Goal: Transaction & Acquisition: Purchase product/service

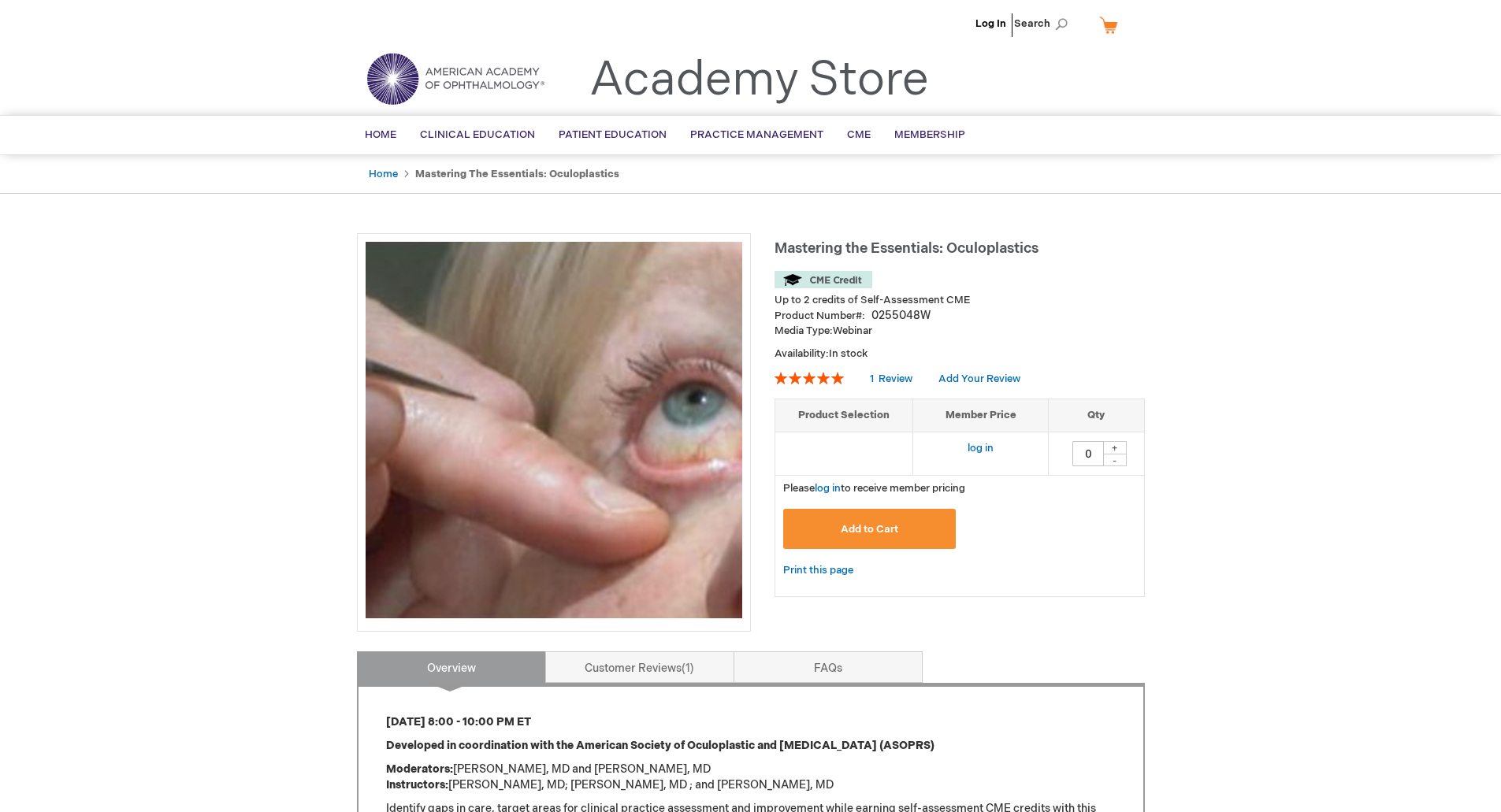
click at [872, 531] on span "Add to Cart" at bounding box center [869, 530] width 58 height 13
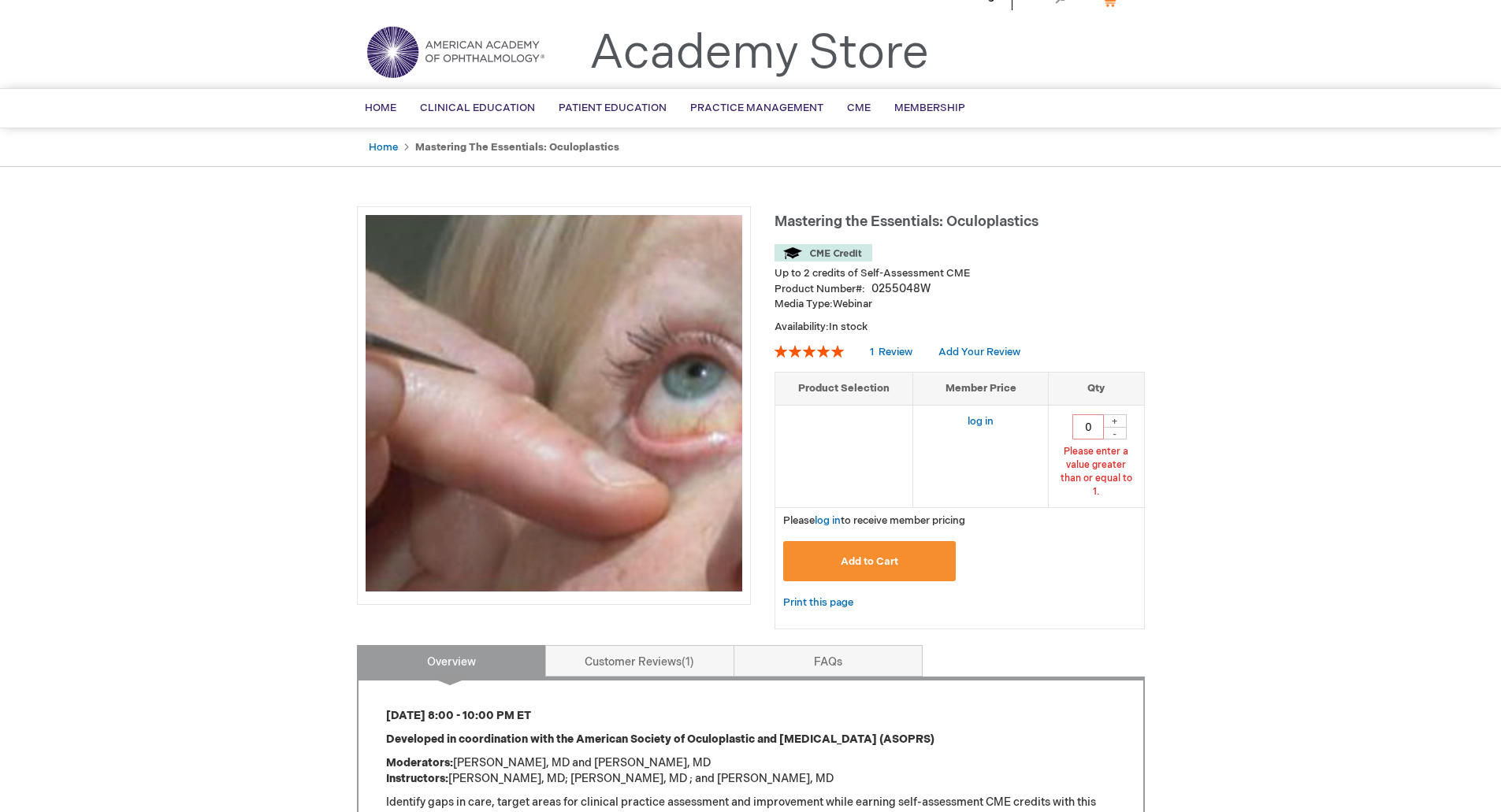
scroll to position [34, 0]
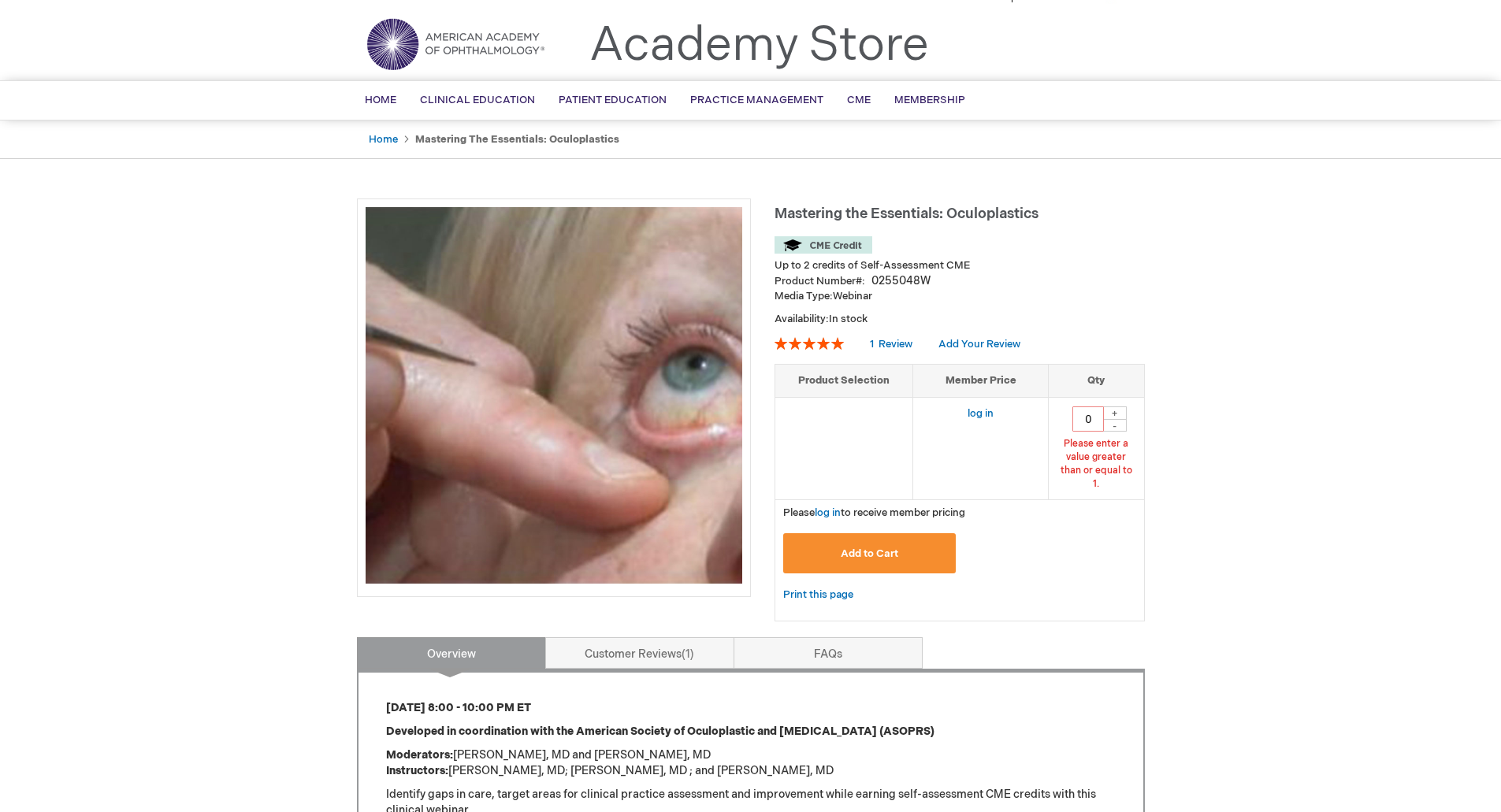
click at [1111, 414] on div "+" at bounding box center [1114, 413] width 23 height 14
type input "1"
click at [879, 548] on span "Add to Cart" at bounding box center [869, 554] width 58 height 13
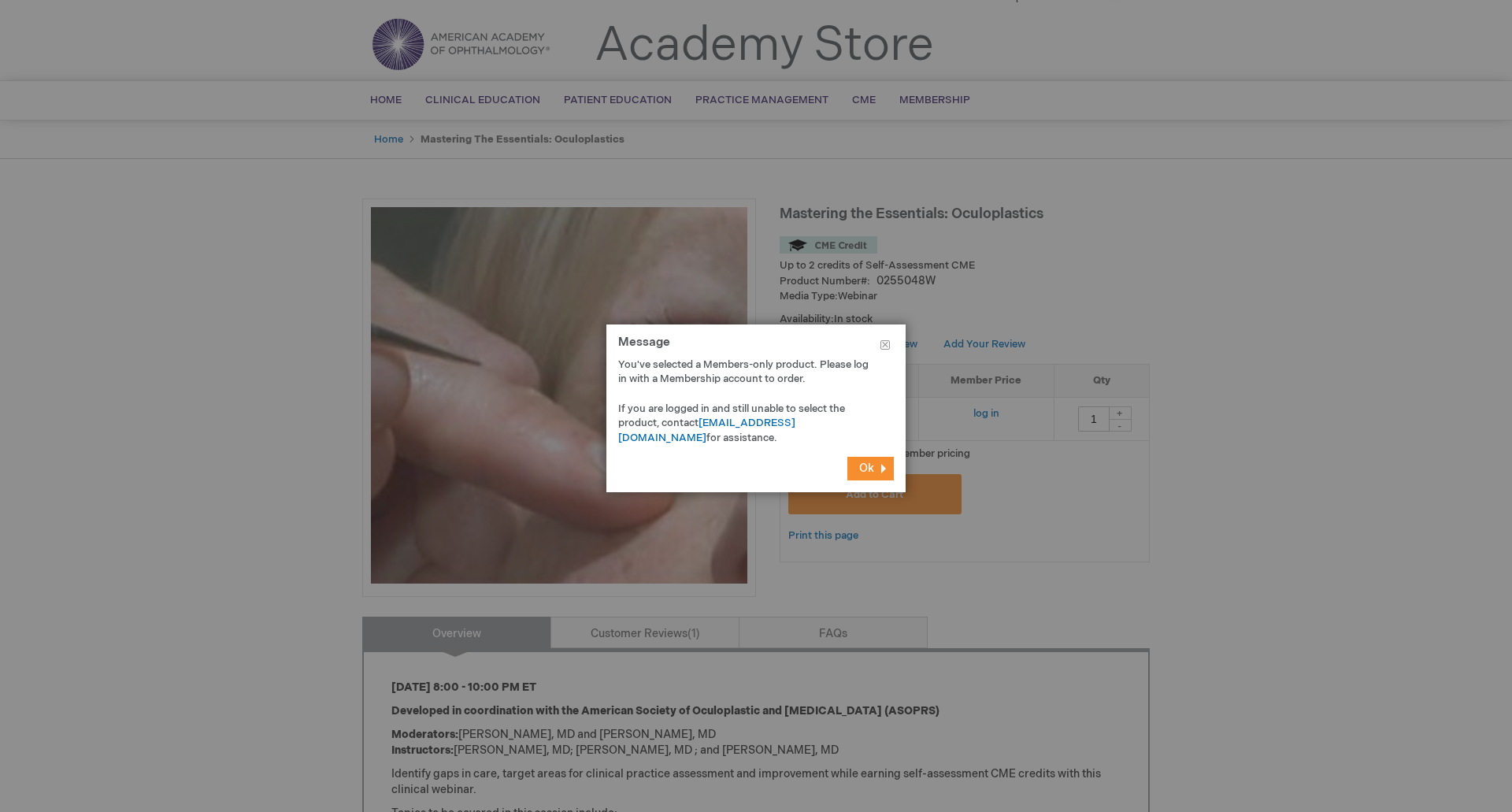
click at [867, 466] on span "Ok" at bounding box center [866, 468] width 15 height 14
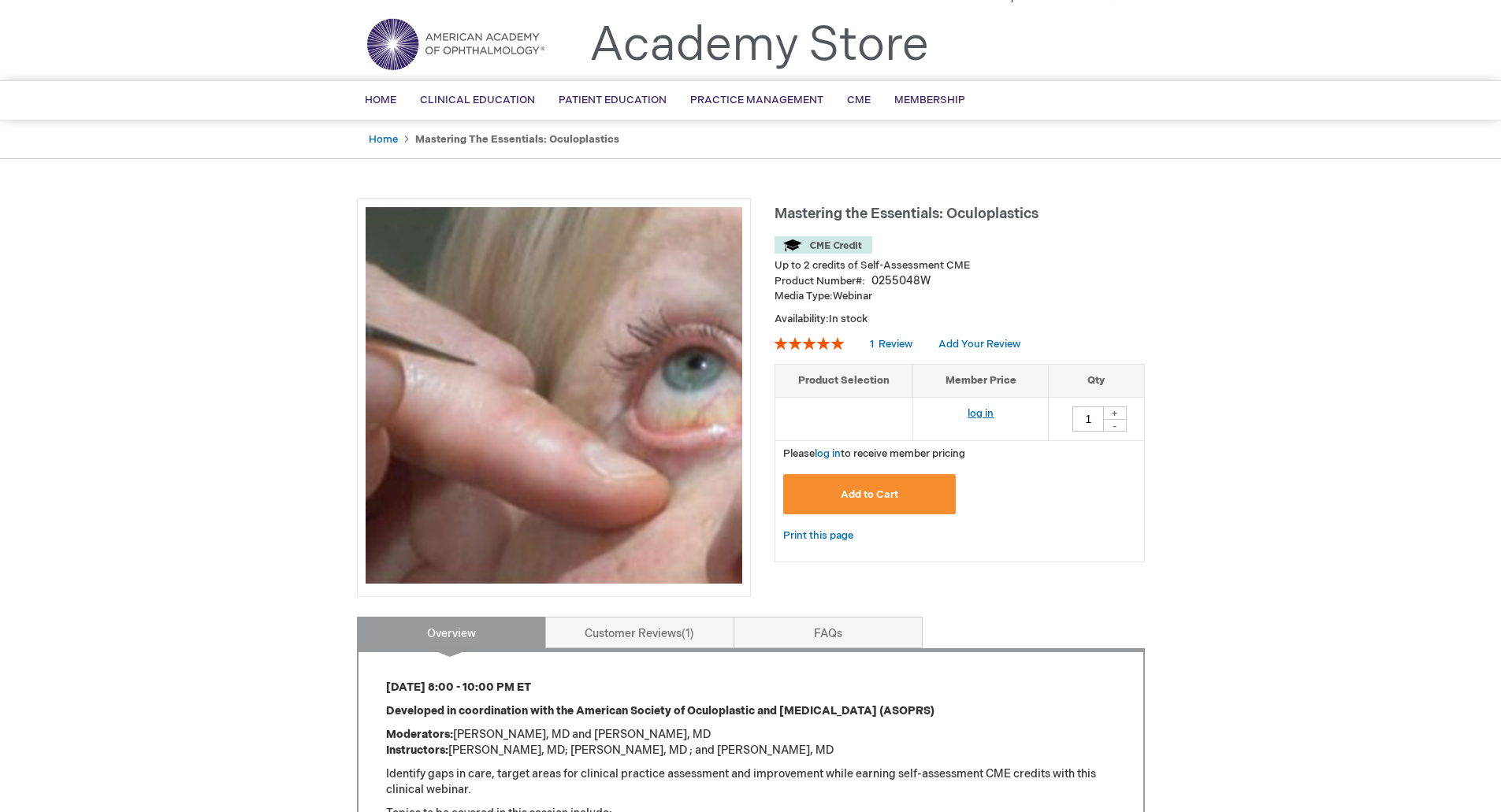
click at [971, 412] on link "log in" at bounding box center [981, 413] width 26 height 13
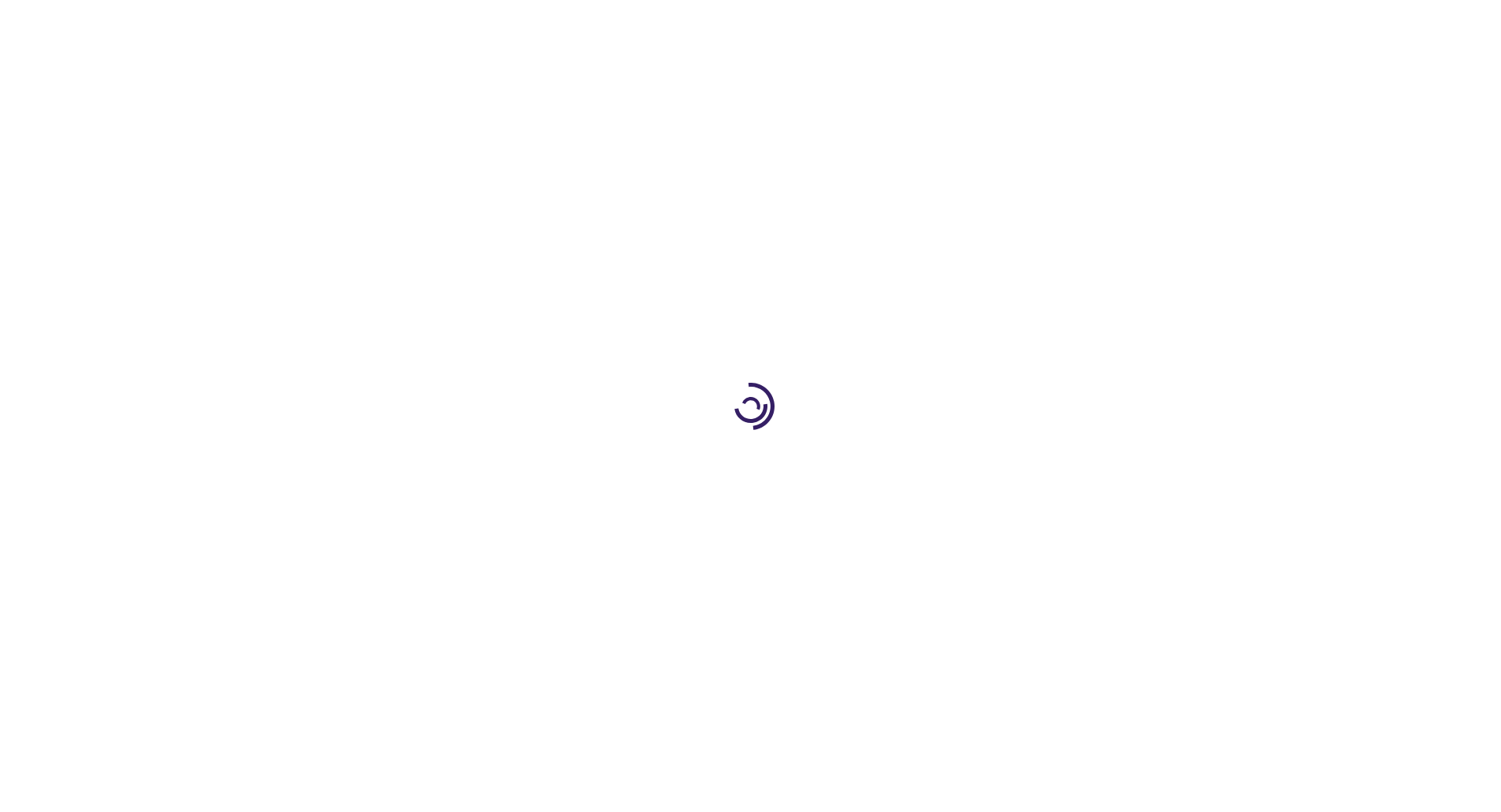
type input "0"
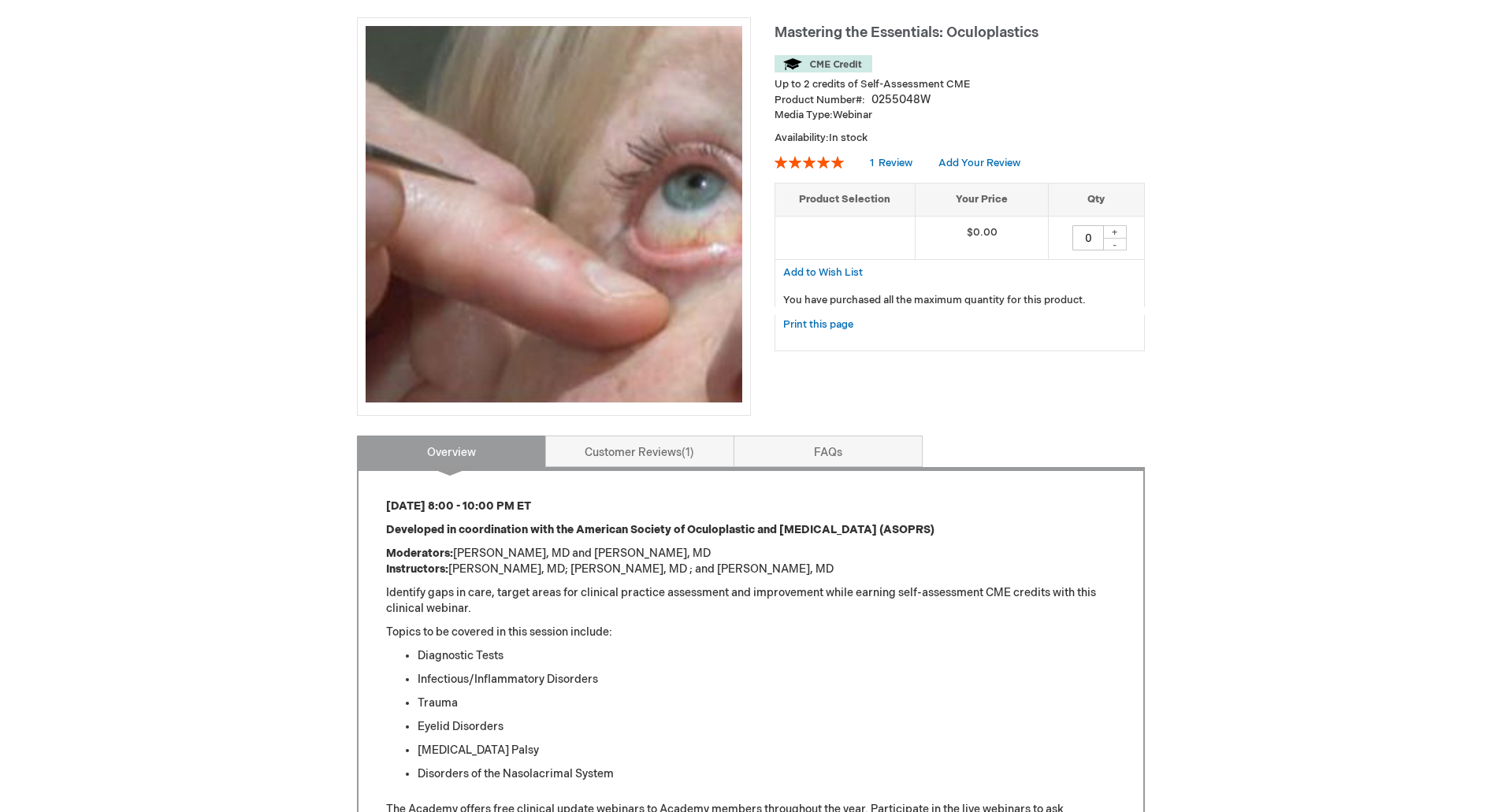
scroll to position [237, 0]
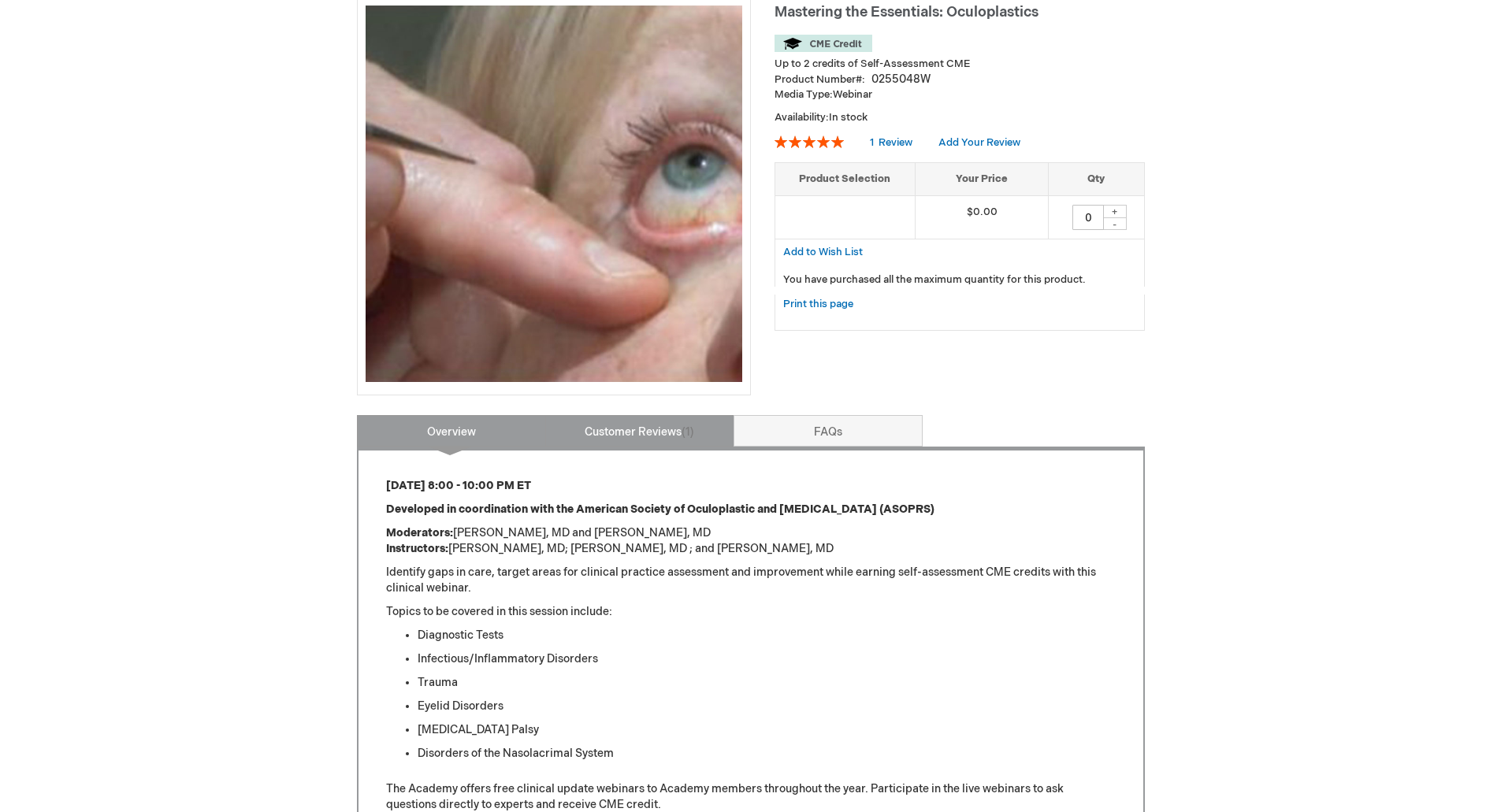
click at [626, 436] on link "Customer Reviews 1" at bounding box center [640, 431] width 189 height 32
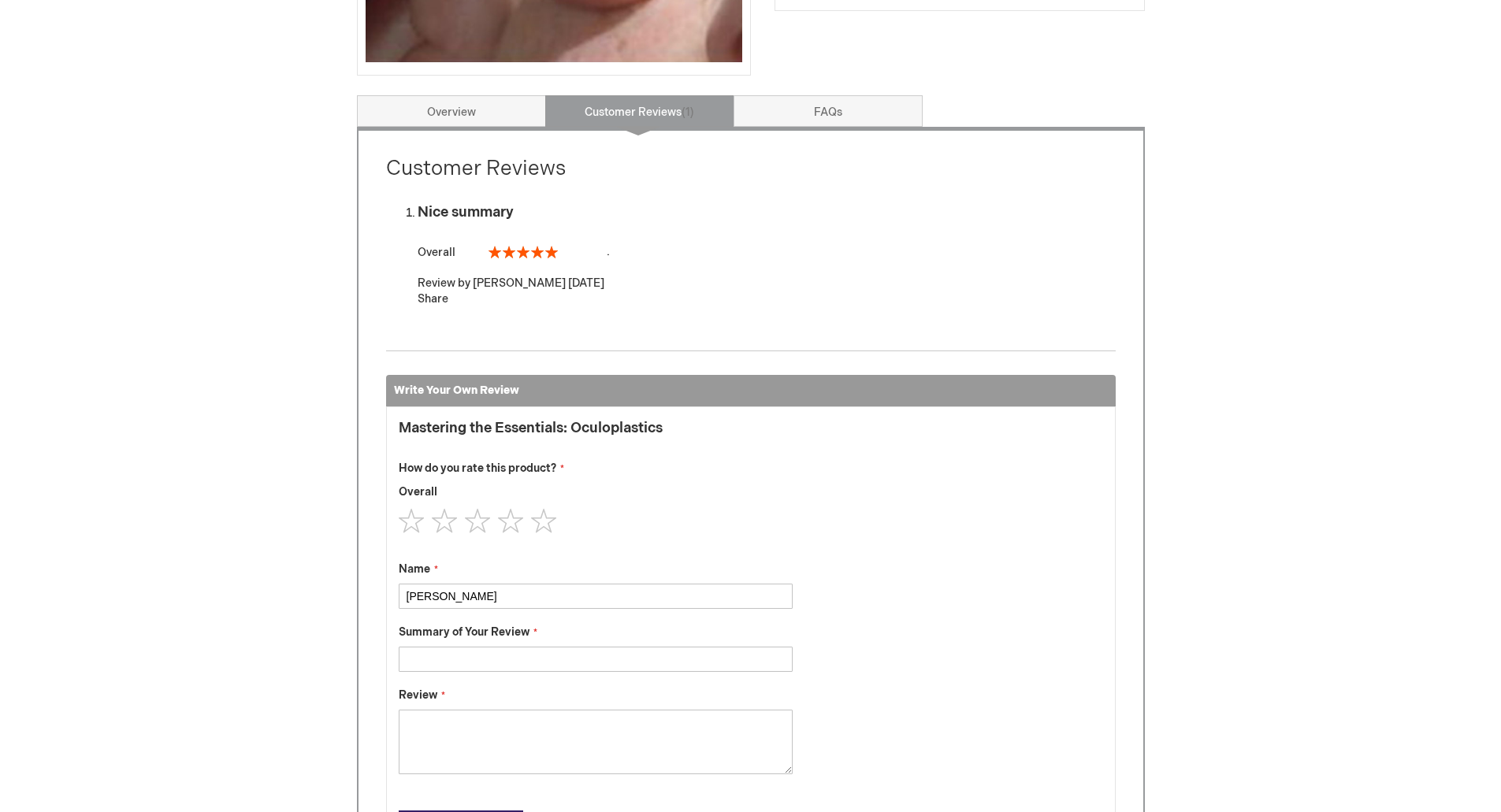
scroll to position [415, 0]
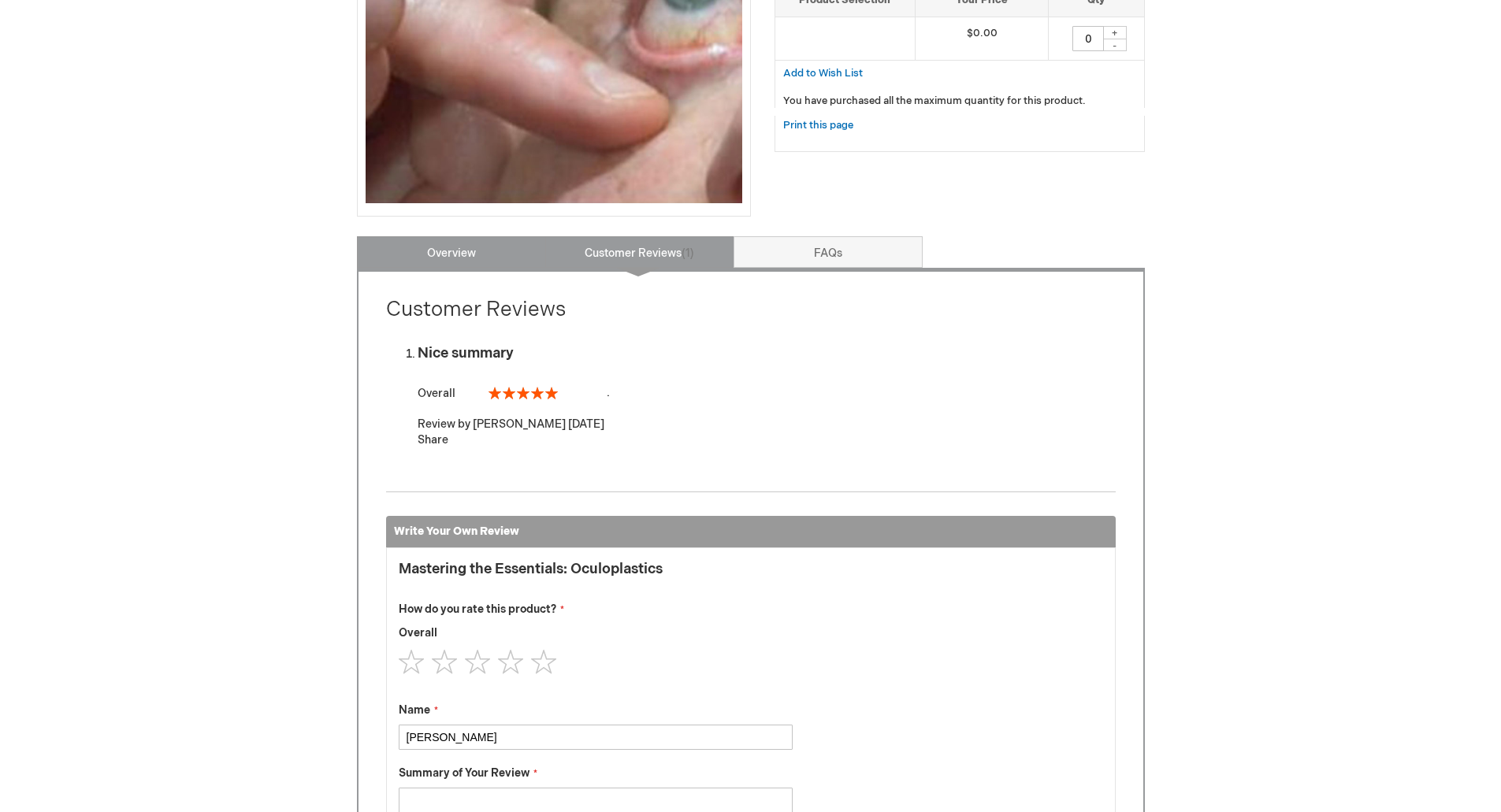
click at [478, 251] on link "Overview" at bounding box center [452, 252] width 189 height 32
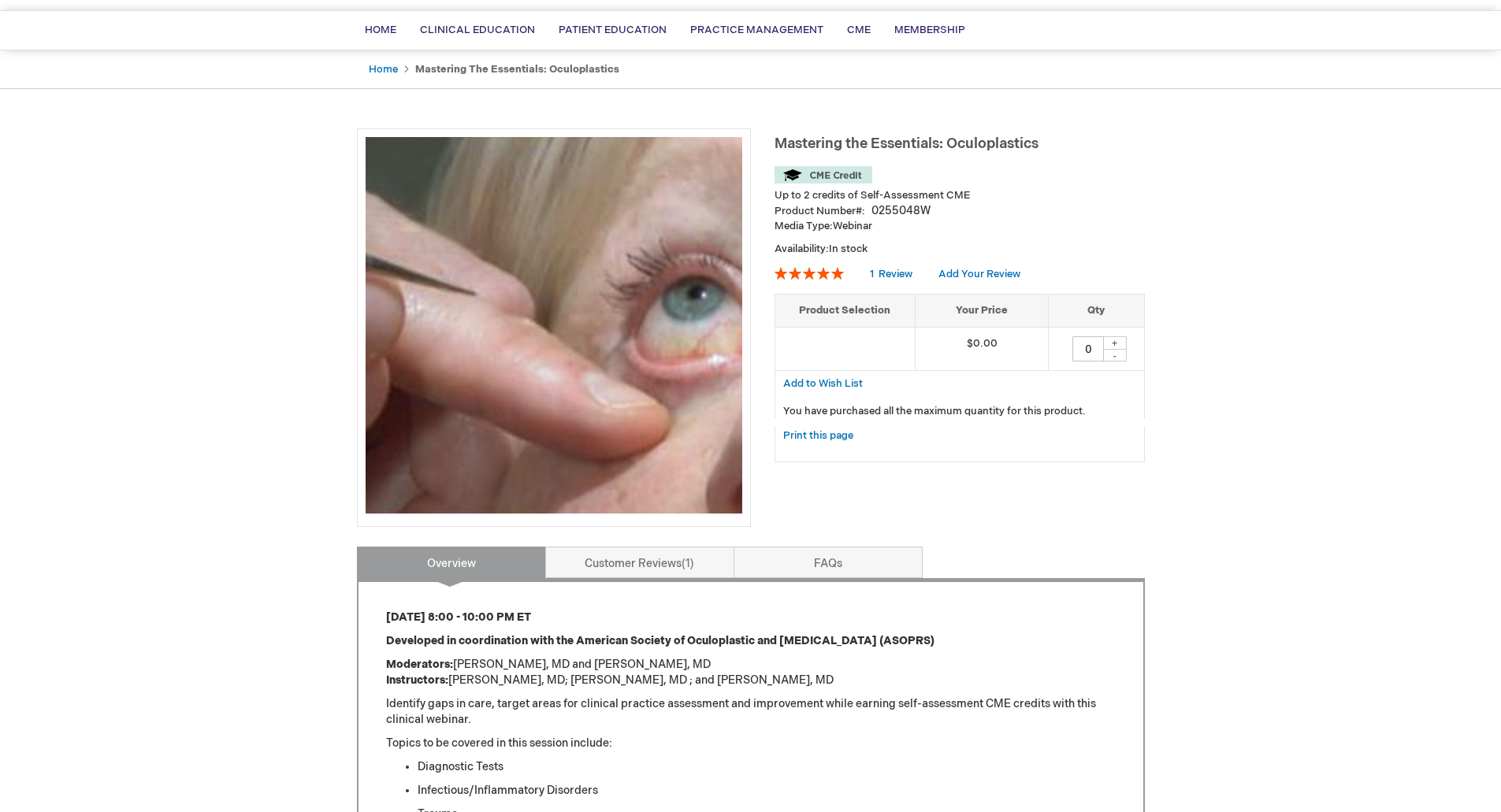
scroll to position [10, 0]
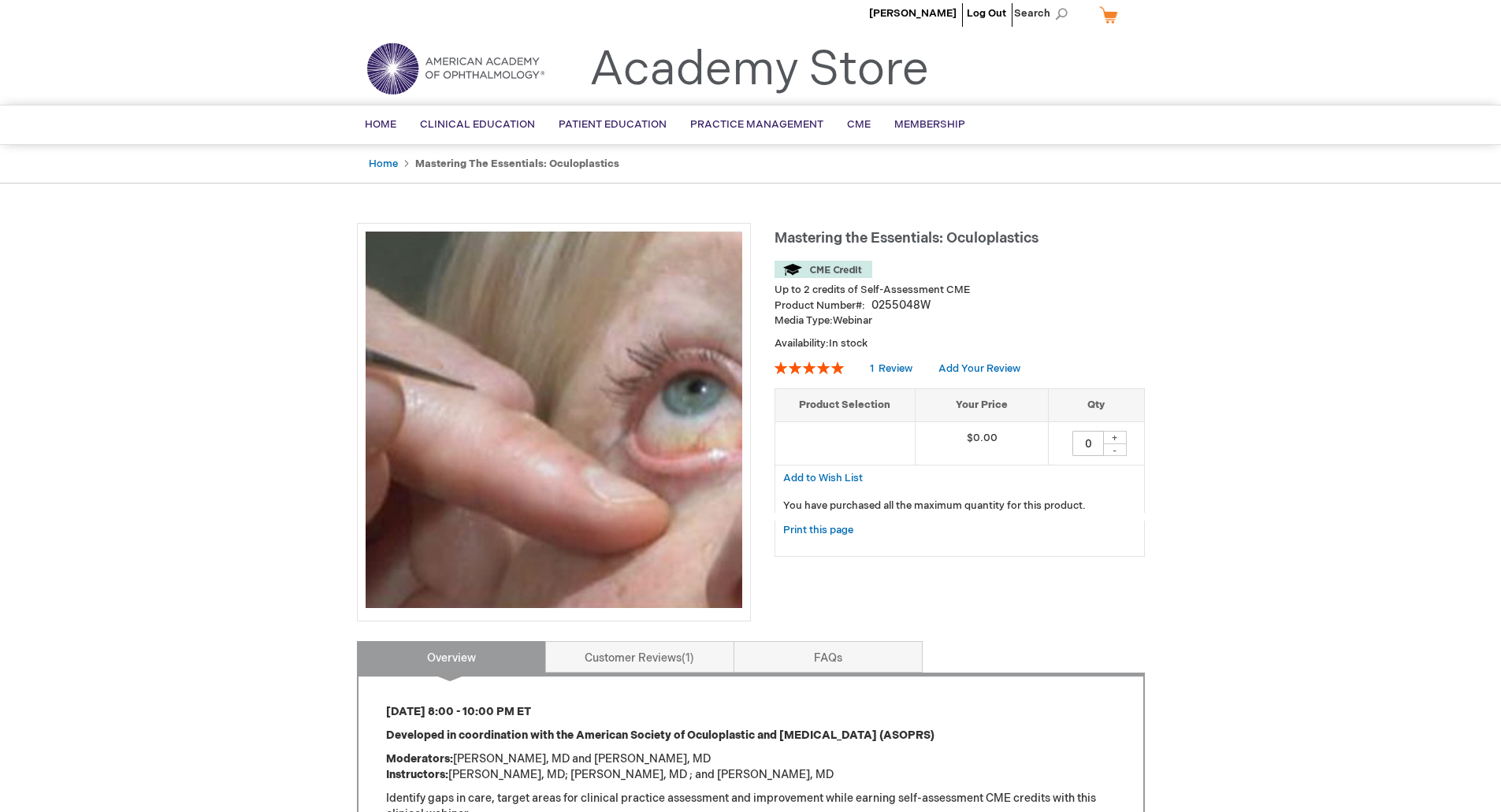
click at [1110, 437] on div "+" at bounding box center [1114, 438] width 23 height 14
